Goal: Task Accomplishment & Management: Use online tool/utility

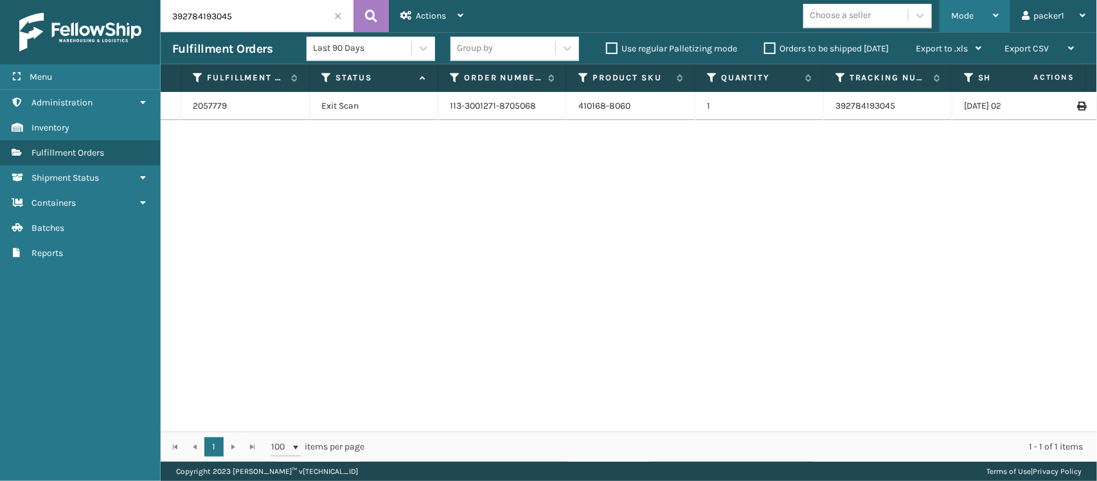
click at [961, 11] on span "Mode" at bounding box center [962, 15] width 22 height 11
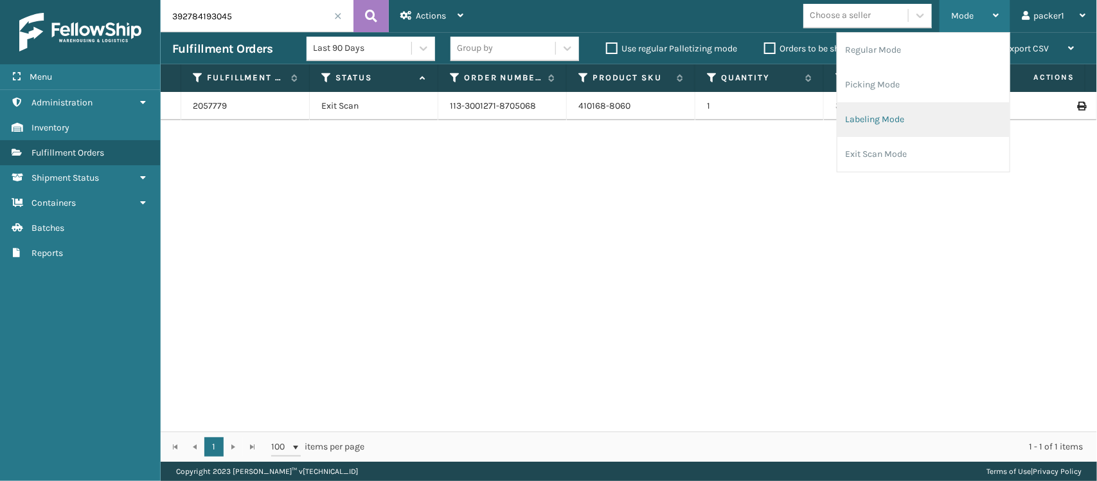
click at [871, 107] on li "Labeling Mode" at bounding box center [923, 119] width 172 height 35
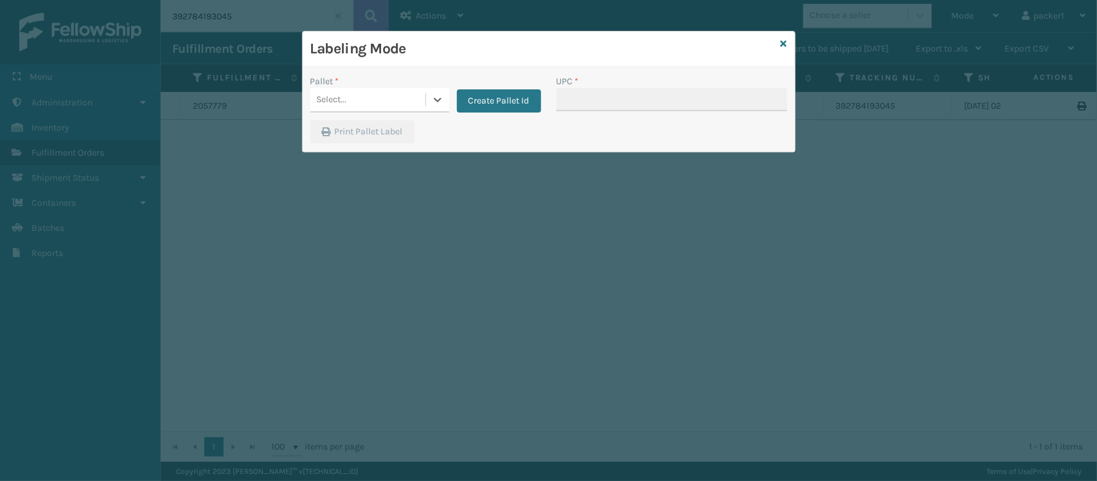
click at [370, 63] on div "Labeling Mode" at bounding box center [549, 48] width 492 height 35
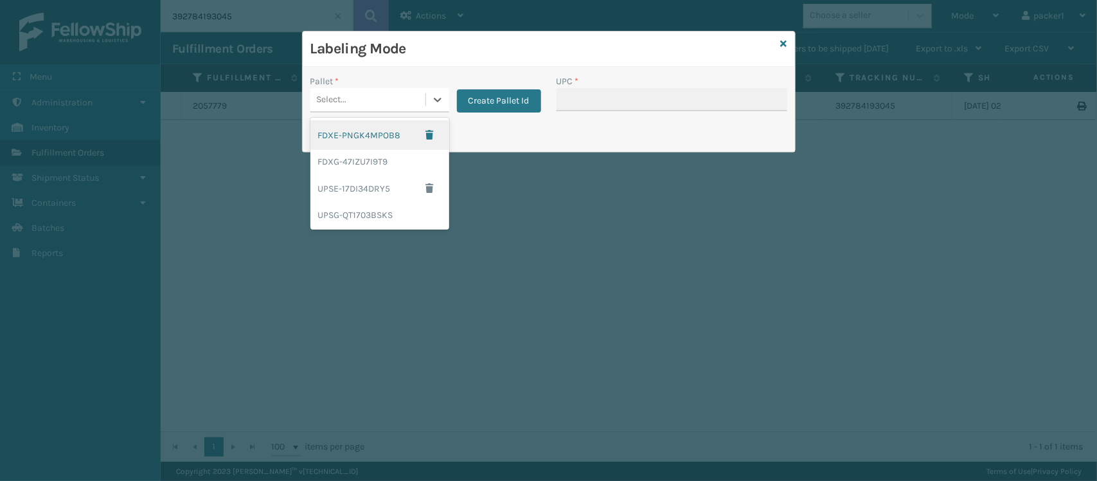
click at [355, 110] on div "Select..." at bounding box center [367, 99] width 115 height 21
click at [347, 165] on div "FDXG-47IZU7I9T9" at bounding box center [379, 162] width 139 height 24
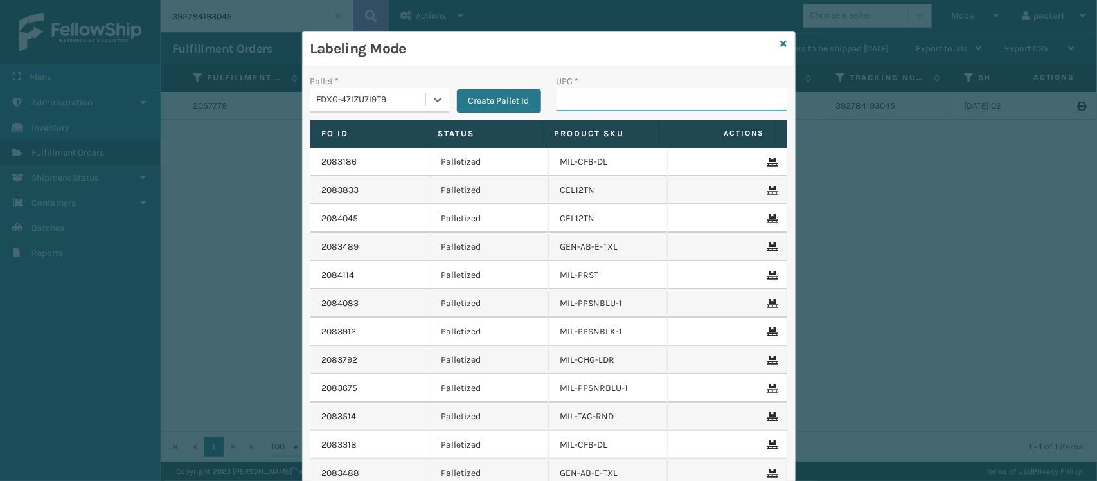
click at [598, 92] on input "UPC *" at bounding box center [672, 99] width 231 height 23
type input "410168-8030"
